Goal: Transaction & Acquisition: Purchase product/service

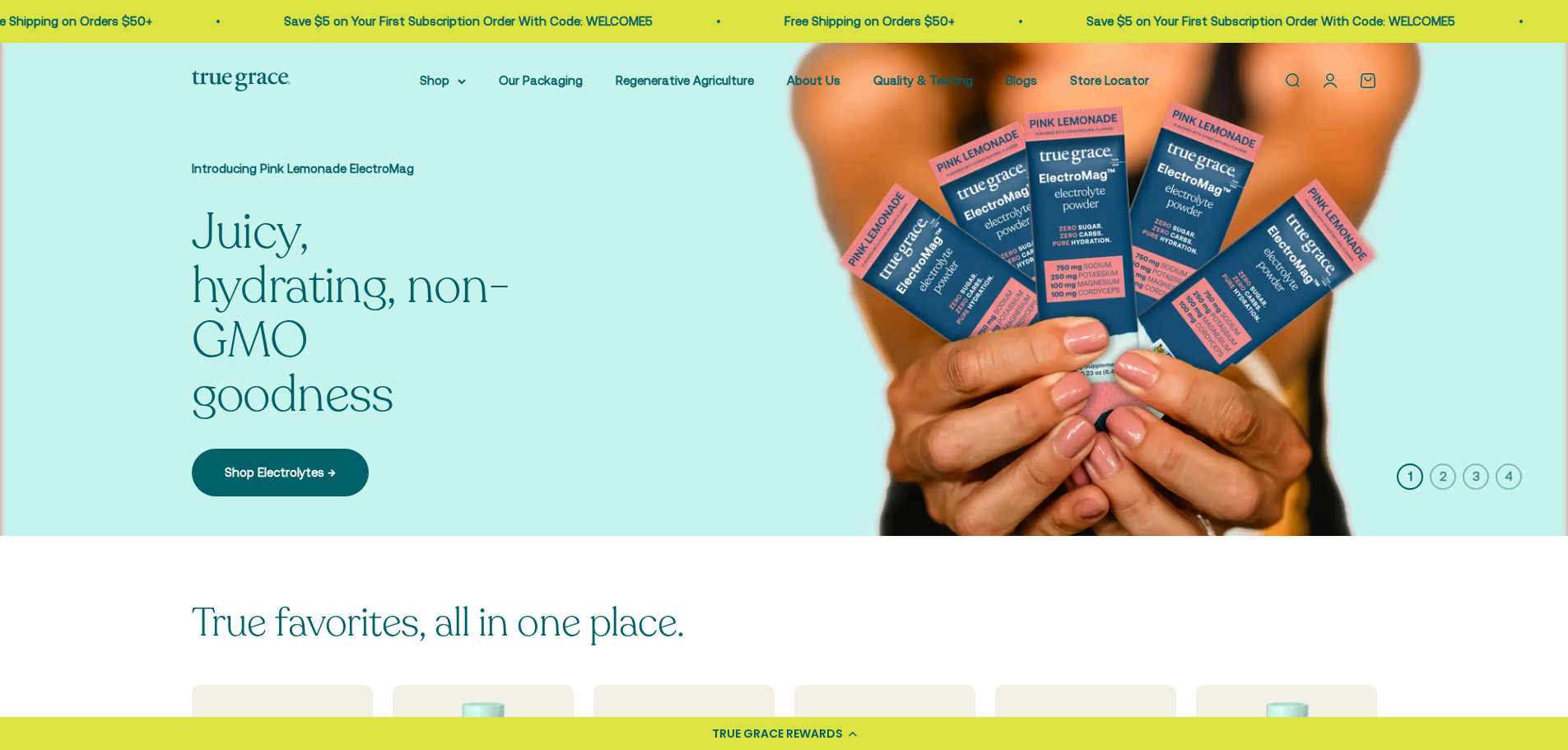
click at [1331, 85] on link "Open account page" at bounding box center [1329, 80] width 18 height 18
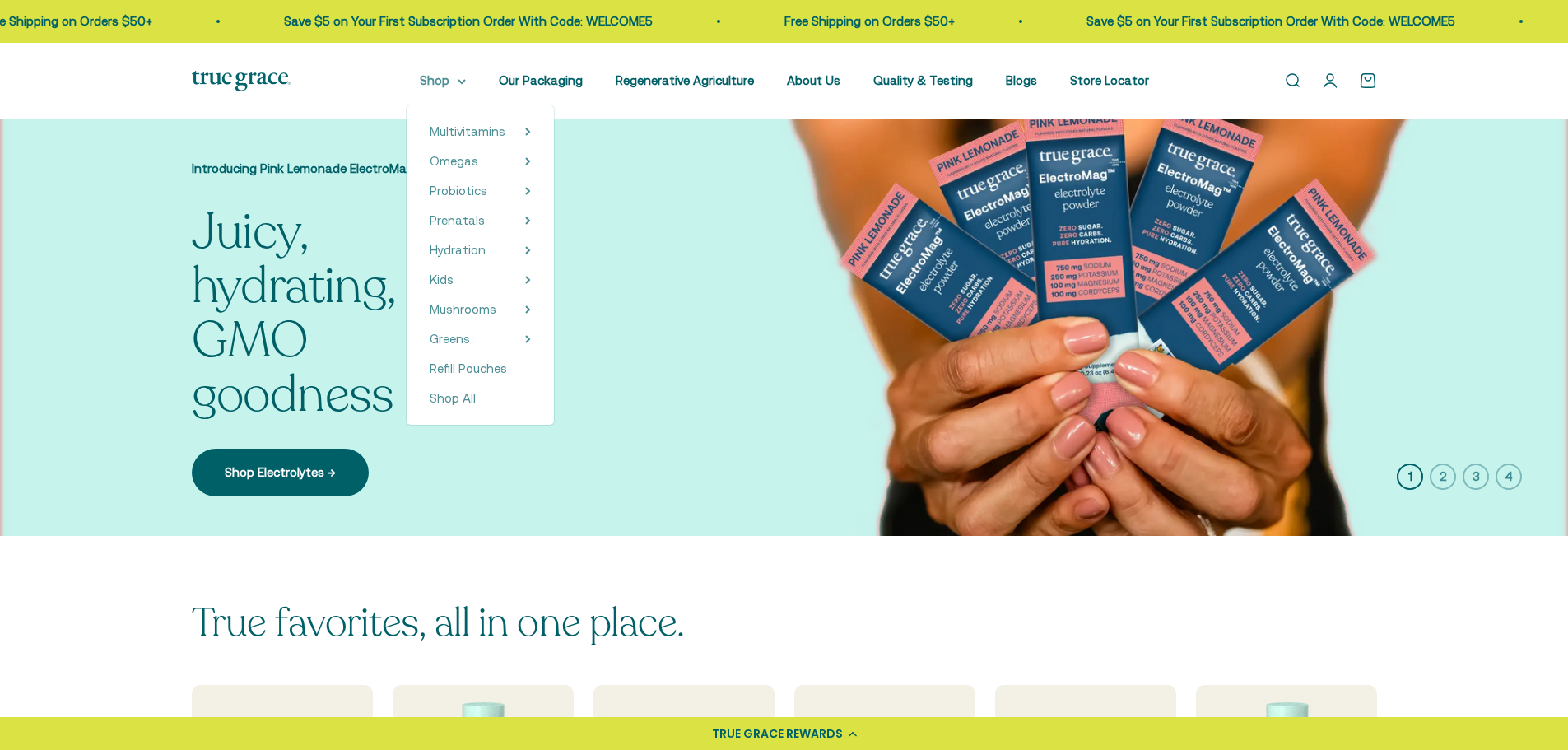
click at [454, 84] on summary "Shop" at bounding box center [443, 80] width 46 height 20
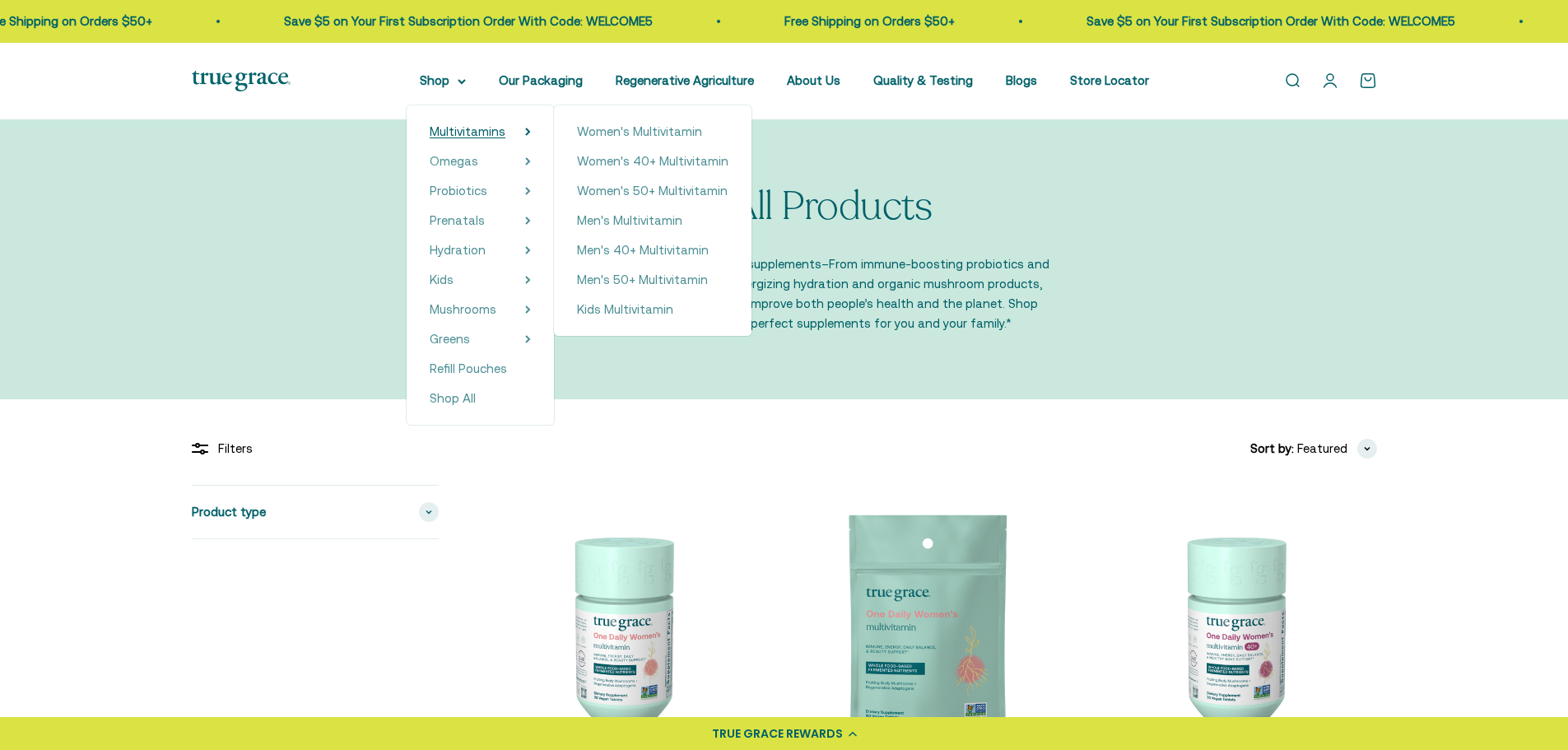
click at [477, 131] on span "Multivitamins" at bounding box center [467, 131] width 76 height 14
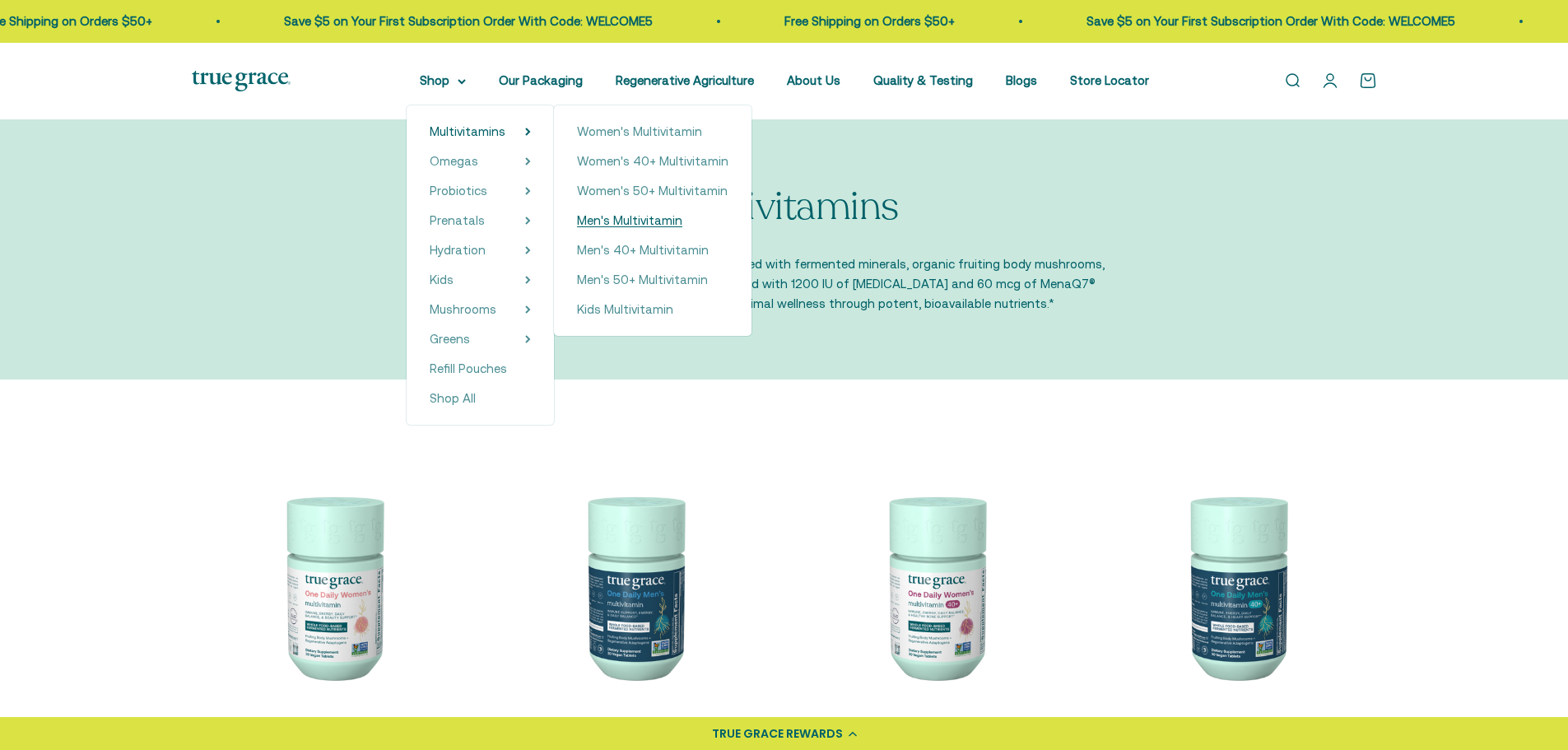
click at [652, 220] on span "Men's Multivitamin" at bounding box center [630, 221] width 105 height 14
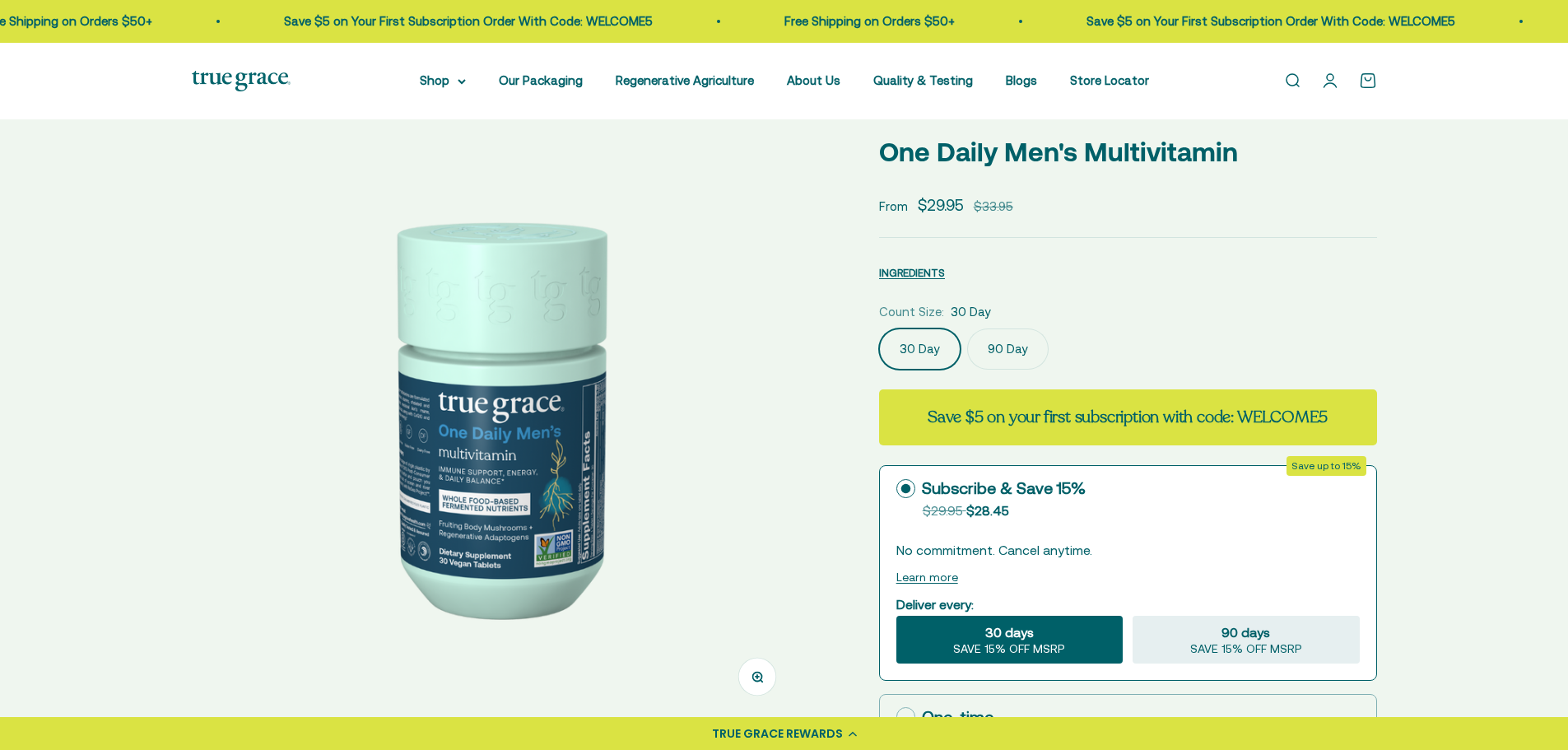
scroll to position [164, 0]
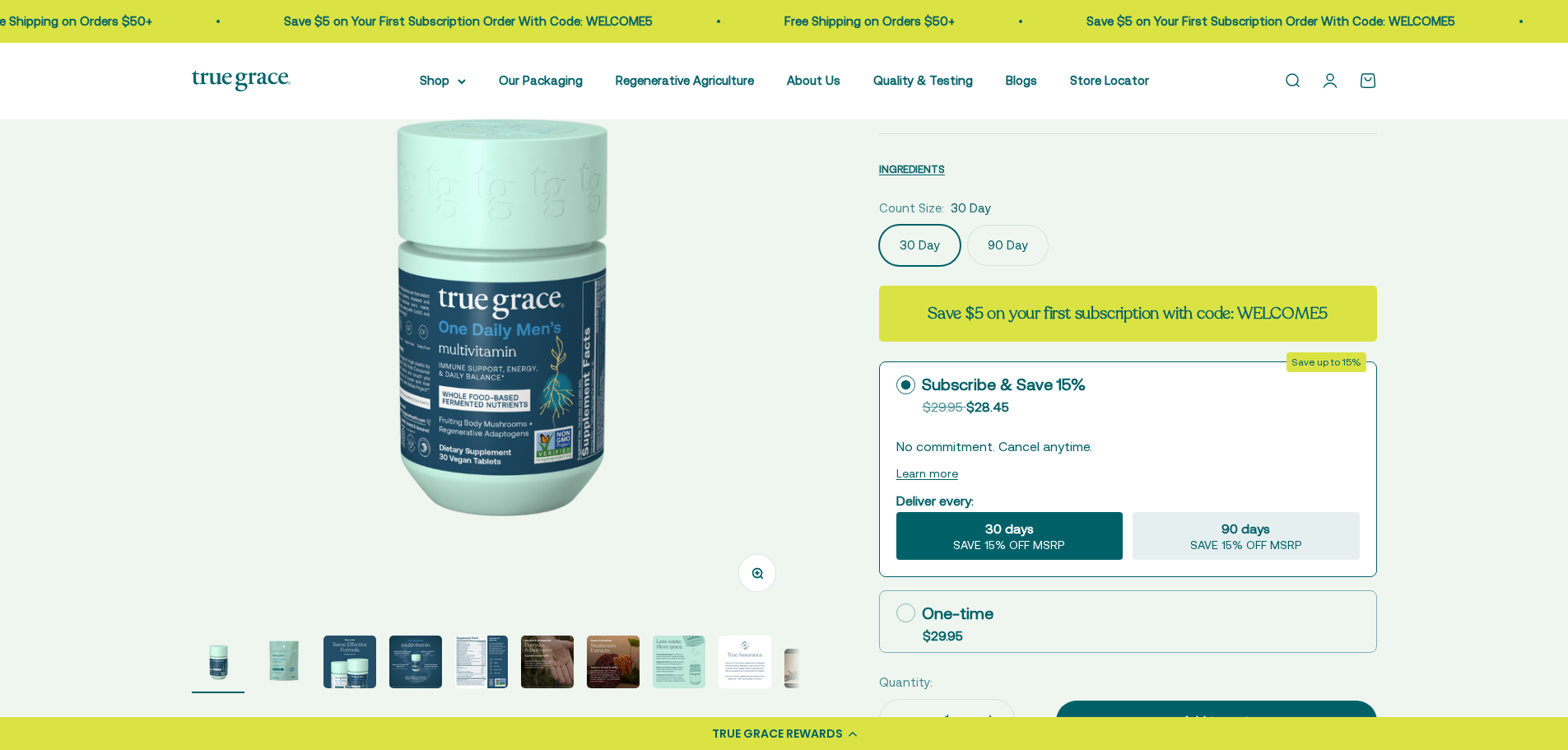
select select "3"
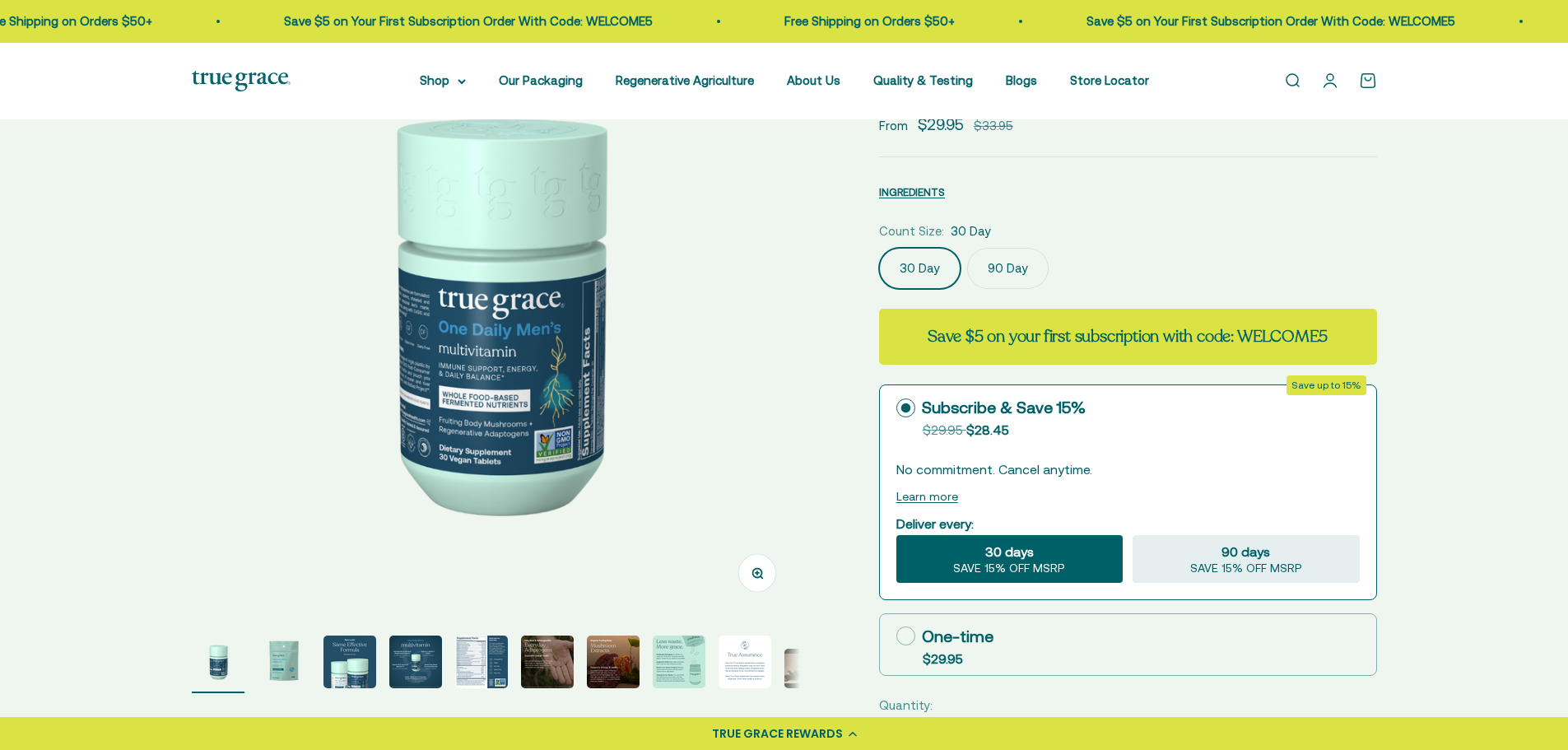
click at [1010, 265] on label "90 Day" at bounding box center [1007, 268] width 81 height 41
click at [879, 248] on input "90 Day" at bounding box center [878, 247] width 1 height 1
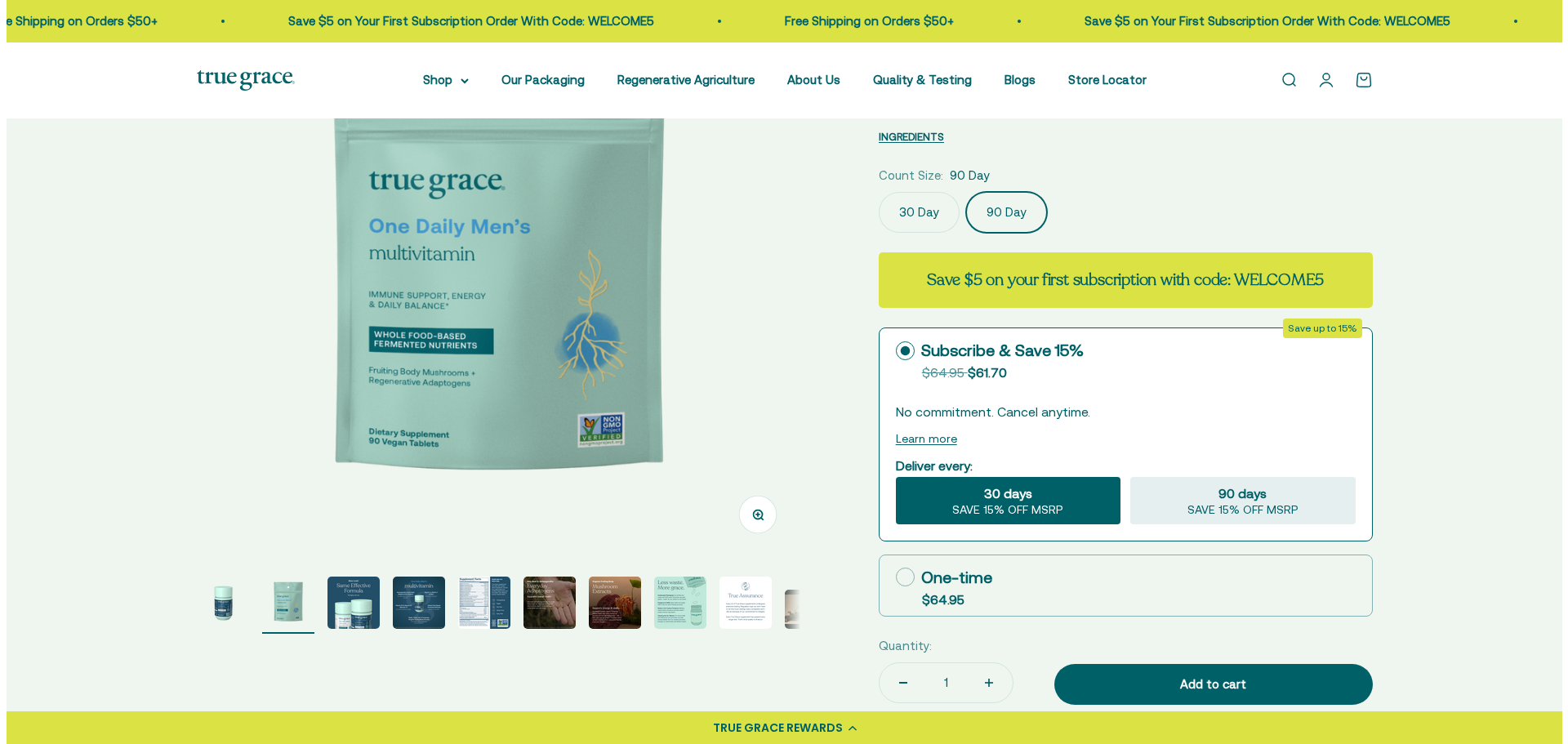
scroll to position [245, 0]
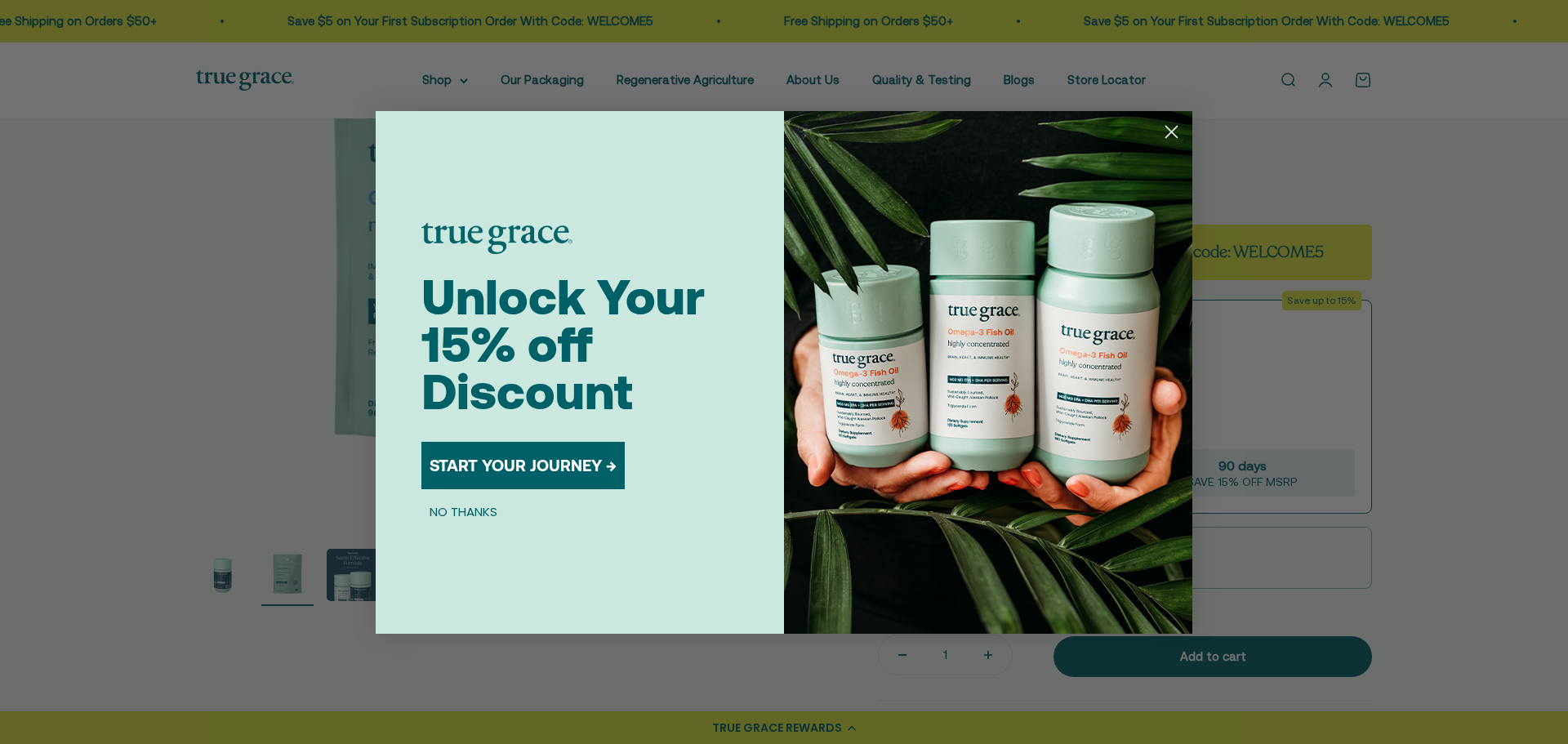
click at [1170, 130] on icon "Close dialog" at bounding box center [1171, 131] width 12 height 12
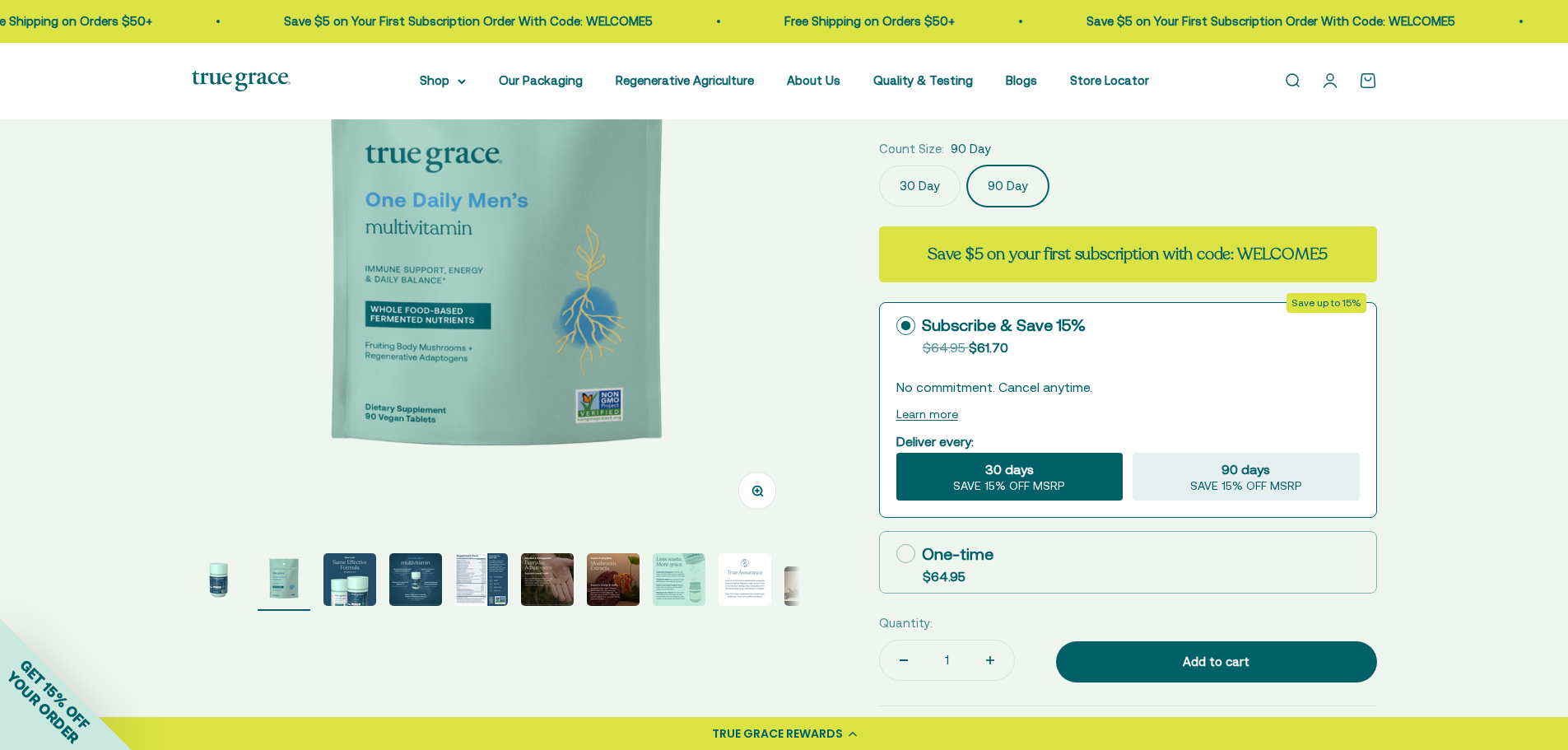
click at [1026, 567] on label "One-time $64.95" at bounding box center [1128, 562] width 496 height 61
click at [896, 554] on input "One-time $64.95" at bounding box center [895, 553] width 1 height 1
radio input "true"
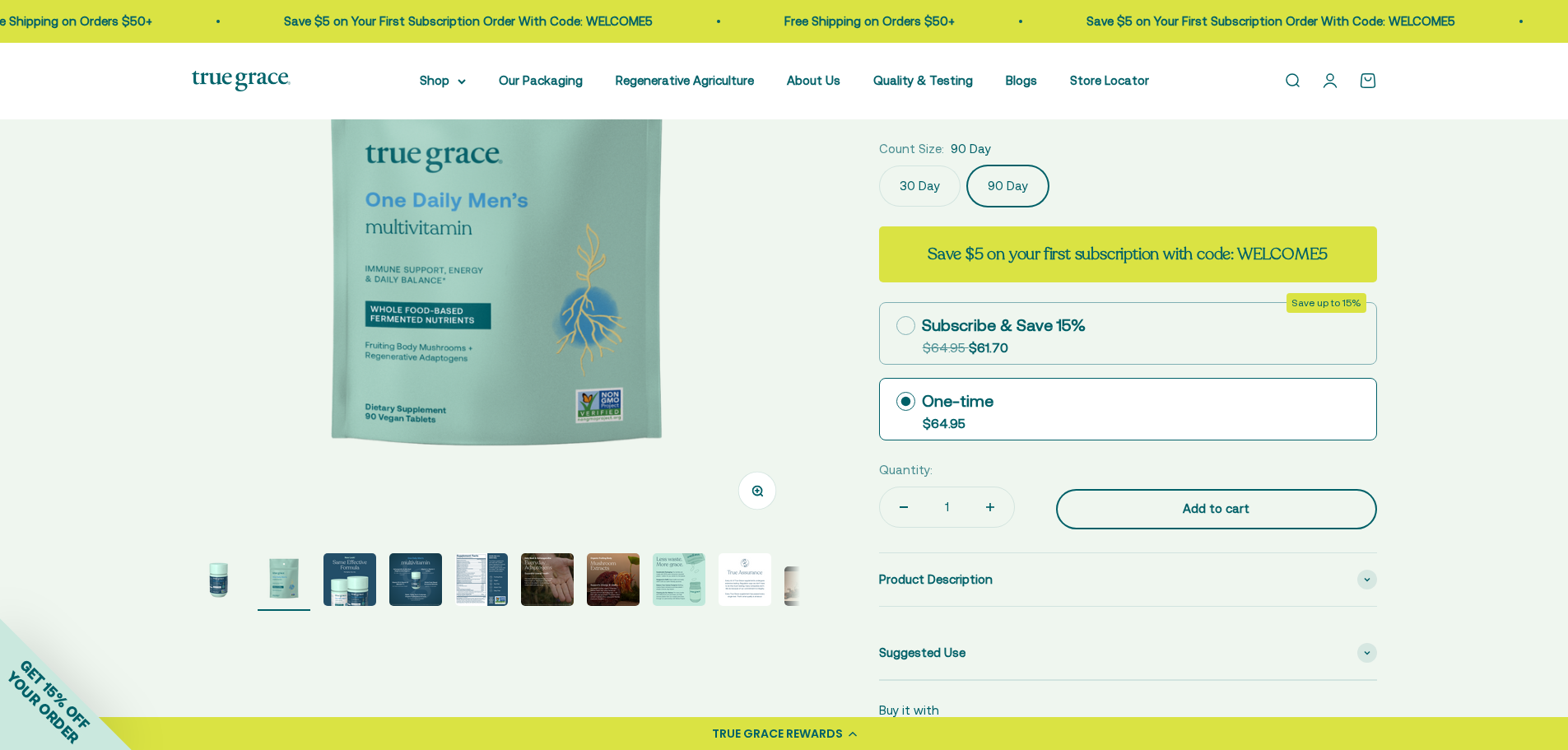
click at [1236, 501] on div "Add to cart" at bounding box center [1217, 509] width 256 height 20
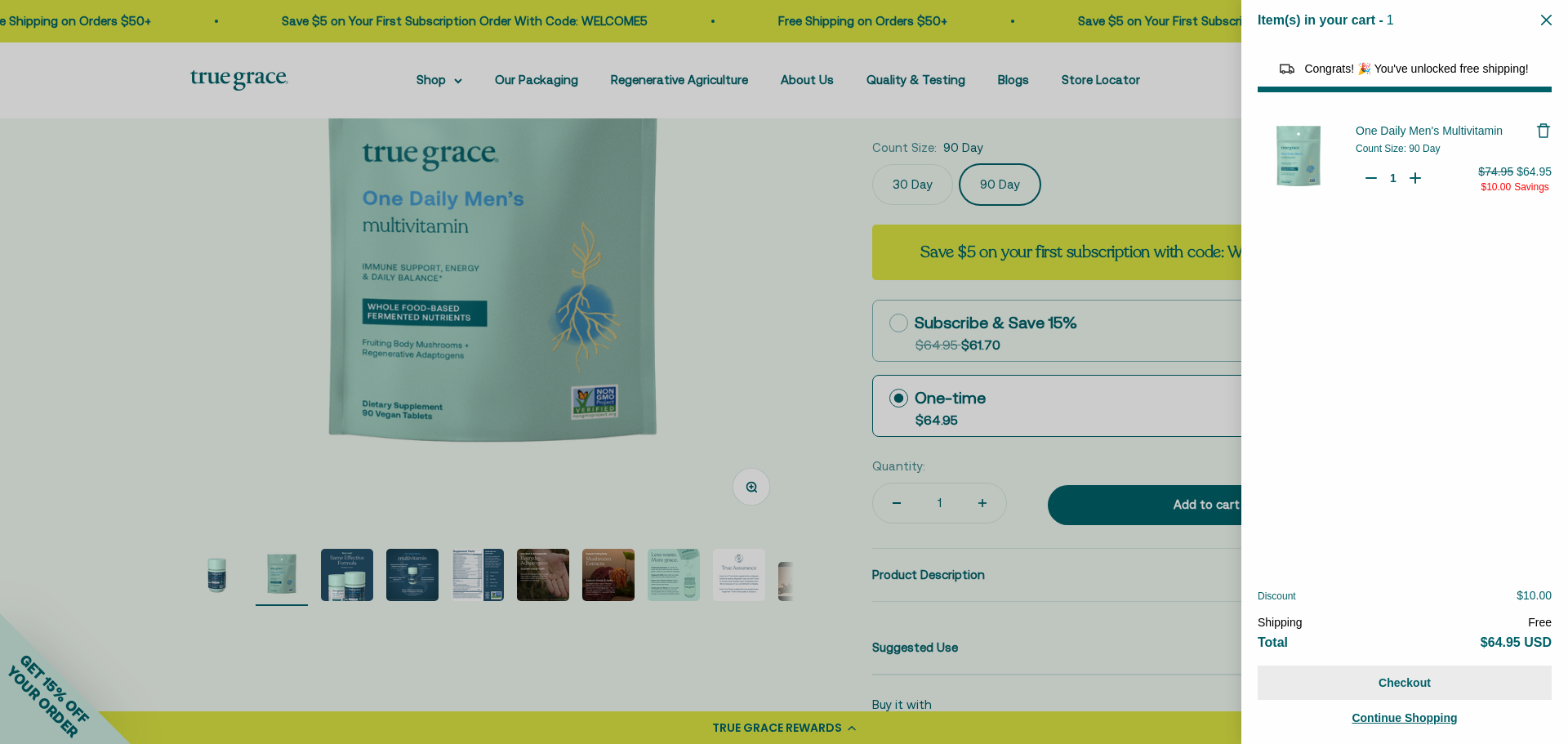
select select "46284026183894"
select select "44878154563798"
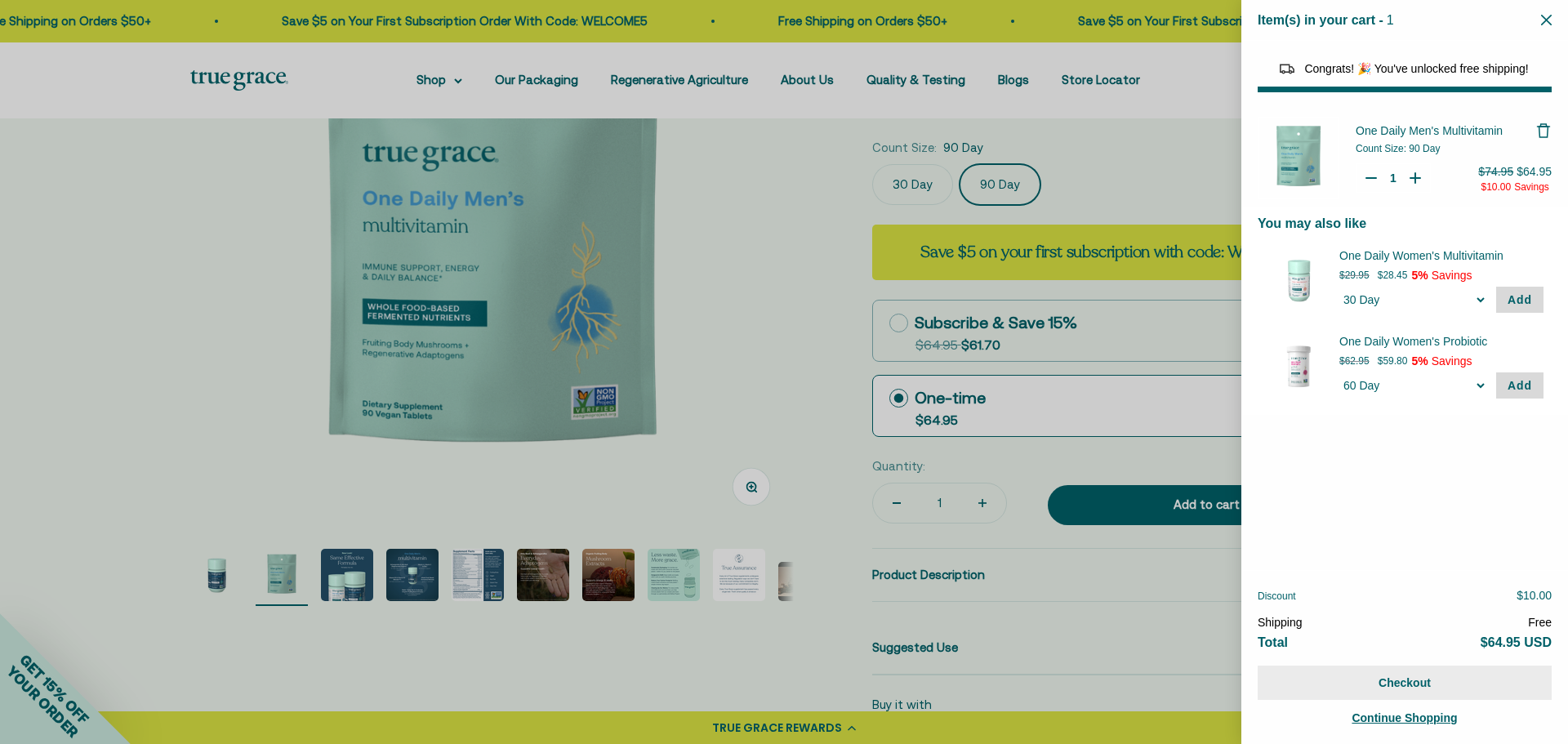
click at [1399, 679] on button "Checkout" at bounding box center [1405, 683] width 294 height 35
